Goal: Transaction & Acquisition: Purchase product/service

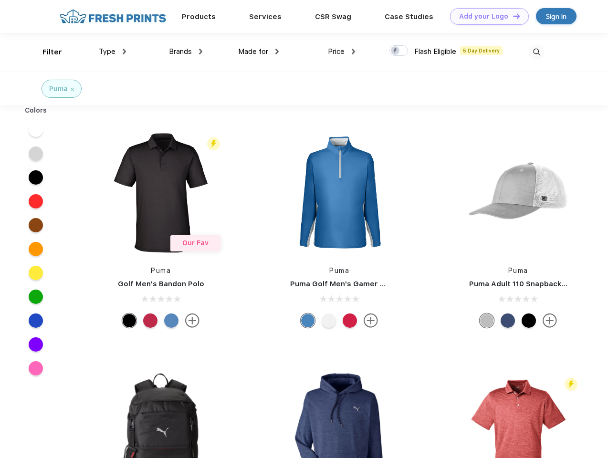
click at [486, 16] on link "Add your Logo Design Tool" at bounding box center [489, 16] width 79 height 17
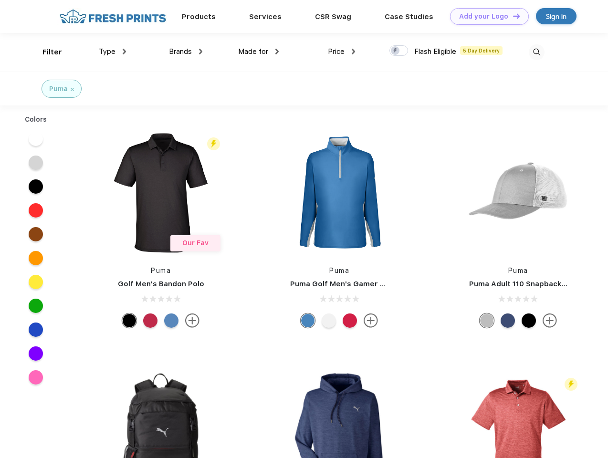
click at [0, 0] on div "Design Tool" at bounding box center [0, 0] width 0 height 0
click at [512, 16] on link "Add your Logo Design Tool" at bounding box center [489, 16] width 79 height 17
click at [46, 52] on div "Filter" at bounding box center [52, 52] width 20 height 11
click at [113, 52] on span "Type" at bounding box center [107, 51] width 17 height 9
click at [186, 52] on span "Brands" at bounding box center [180, 51] width 23 height 9
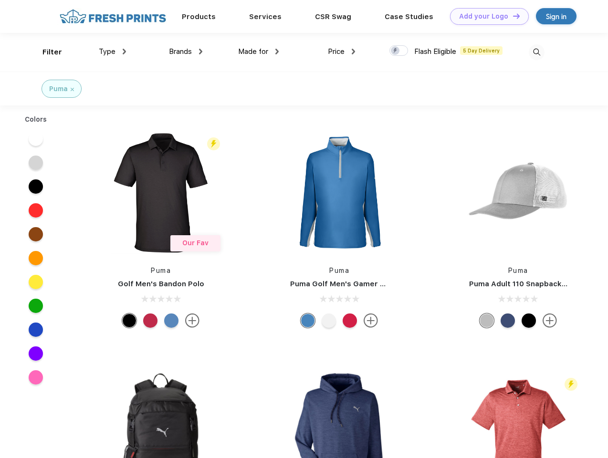
click at [259, 52] on span "Made for" at bounding box center [253, 51] width 30 height 9
click at [342, 52] on span "Price" at bounding box center [336, 51] width 17 height 9
click at [399, 51] on div at bounding box center [398, 50] width 19 height 10
click at [396, 51] on input "checkbox" at bounding box center [392, 48] width 6 height 6
click at [536, 52] on img at bounding box center [537, 52] width 16 height 16
